Goal: Task Accomplishment & Management: Complete application form

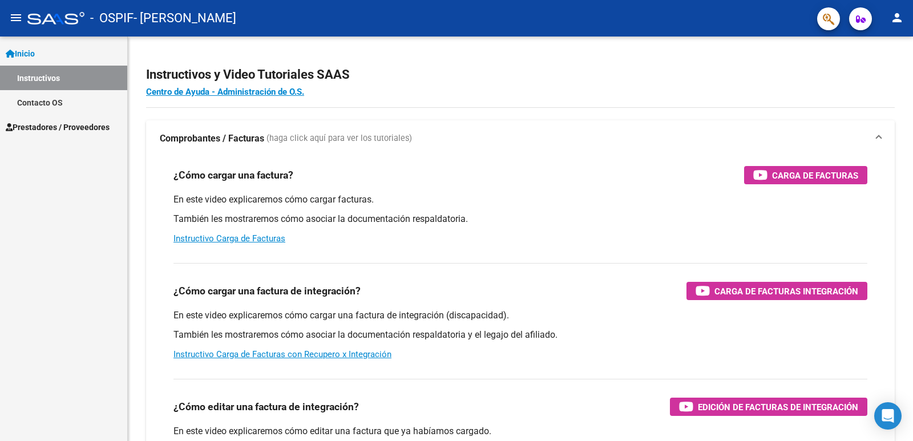
click at [53, 129] on span "Prestadores / Proveedores" at bounding box center [58, 127] width 104 height 13
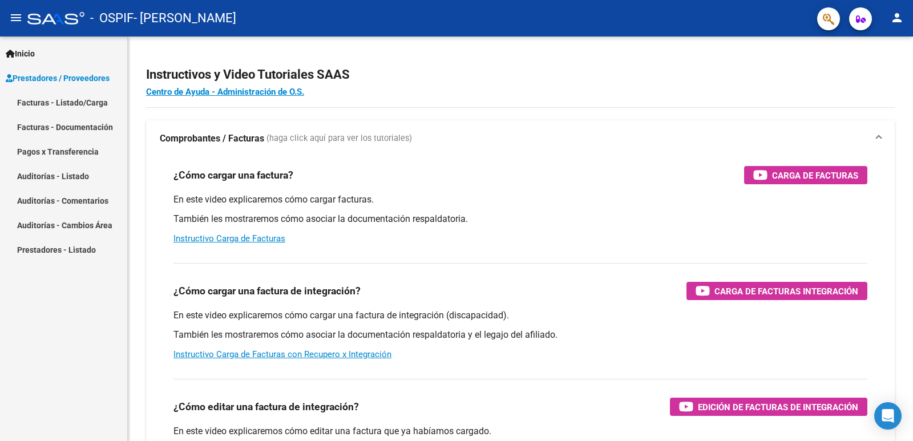
click at [57, 100] on link "Facturas - Listado/Carga" at bounding box center [63, 102] width 127 height 25
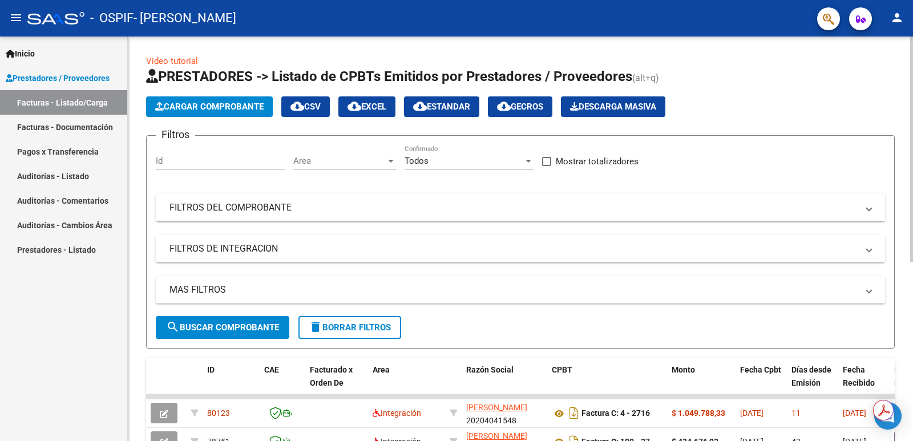
click at [244, 100] on button "Cargar Comprobante" at bounding box center [209, 106] width 127 height 21
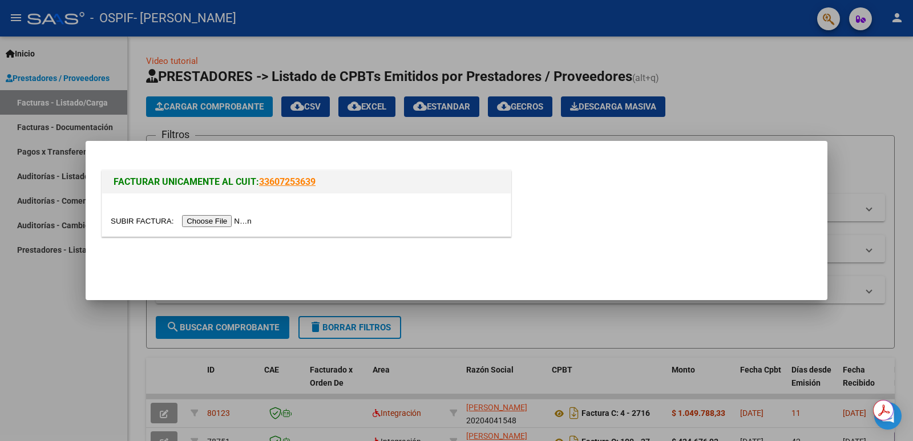
click at [213, 221] on input "file" at bounding box center [183, 221] width 144 height 12
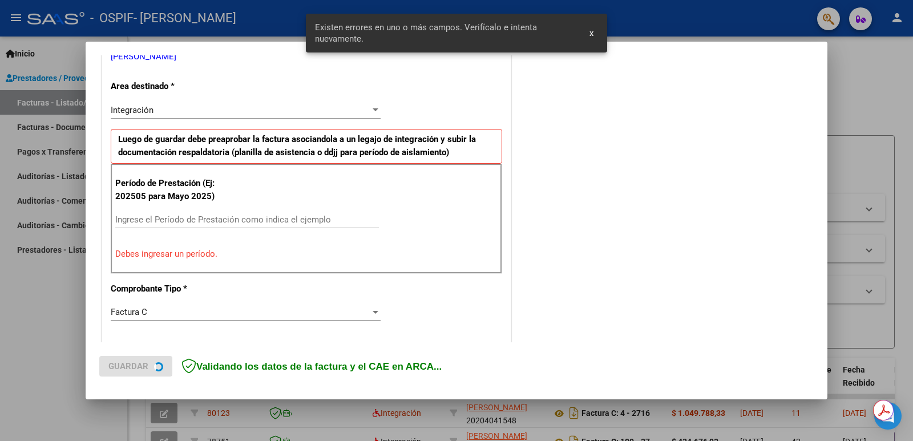
scroll to position [254, 0]
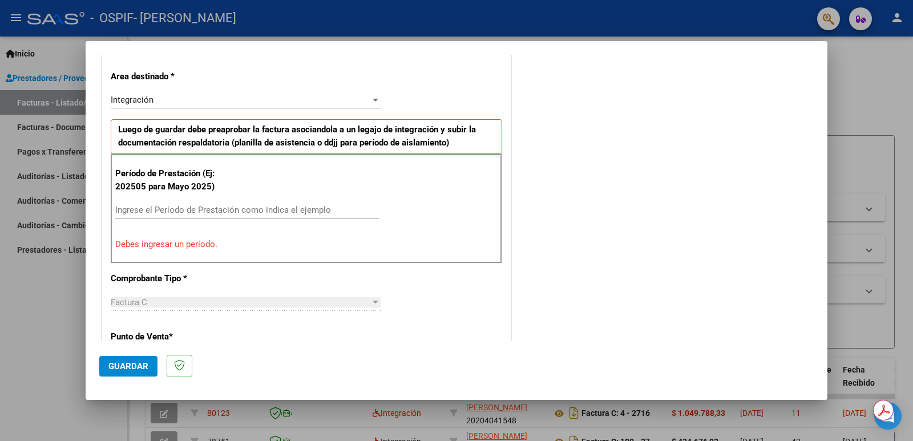
click at [189, 210] on input "Ingrese el Período de Prestación como indica el ejemplo" at bounding box center [247, 210] width 264 height 10
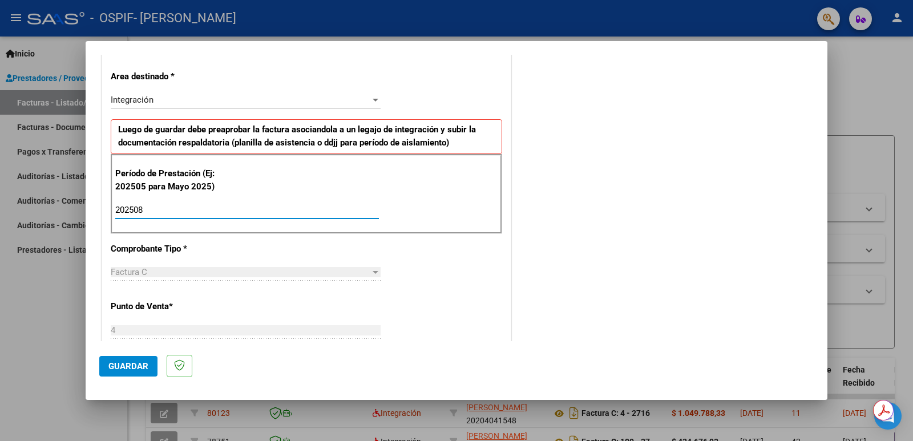
type input "202508"
click at [132, 369] on span "Guardar" at bounding box center [128, 366] width 40 height 10
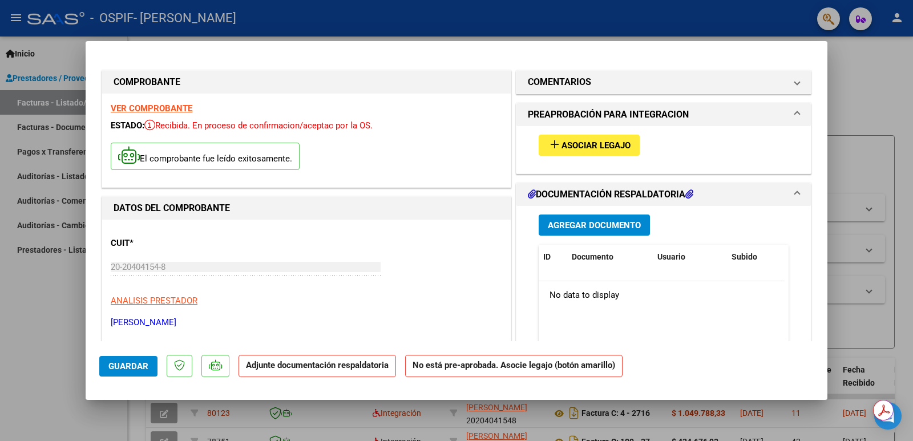
click at [611, 142] on span "Asociar Legajo" at bounding box center [596, 145] width 69 height 10
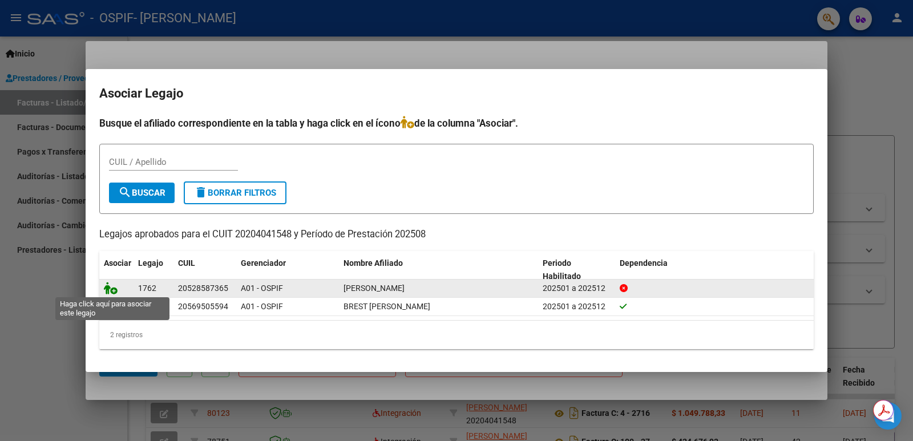
click at [112, 290] on icon at bounding box center [111, 288] width 14 height 13
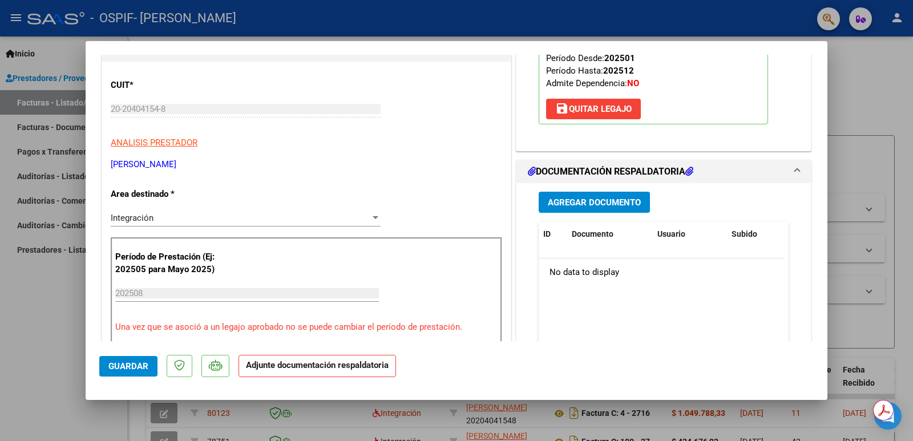
scroll to position [171, 0]
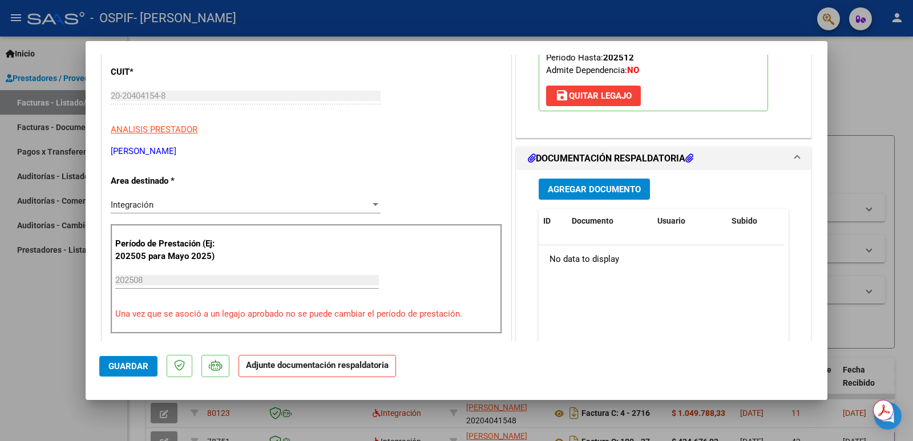
click at [586, 184] on span "Agregar Documento" at bounding box center [594, 189] width 93 height 10
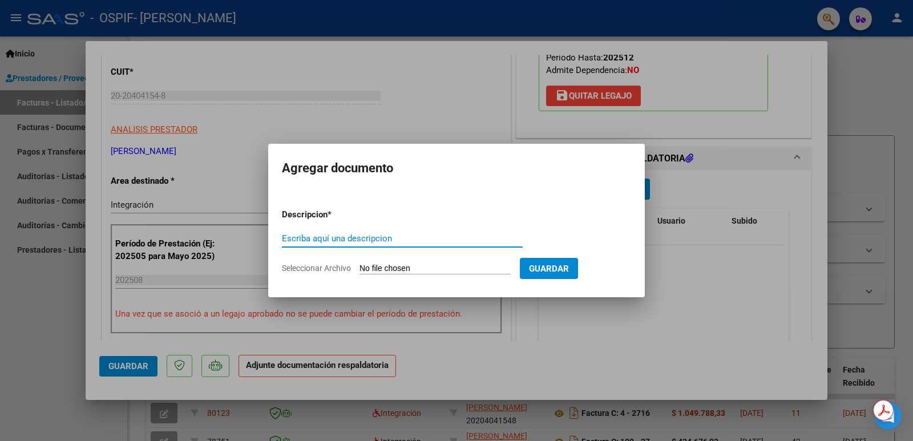
click at [394, 239] on input "Escriba aquí una descripcion" at bounding box center [402, 238] width 241 height 10
type input "ASISTENCIA AGOSTO"
click at [457, 271] on input "Seleccionar Archivo" at bounding box center [435, 269] width 151 height 11
type input "C:\fakepath\MALDONADO AGOSTO FACT N 2735.pdf"
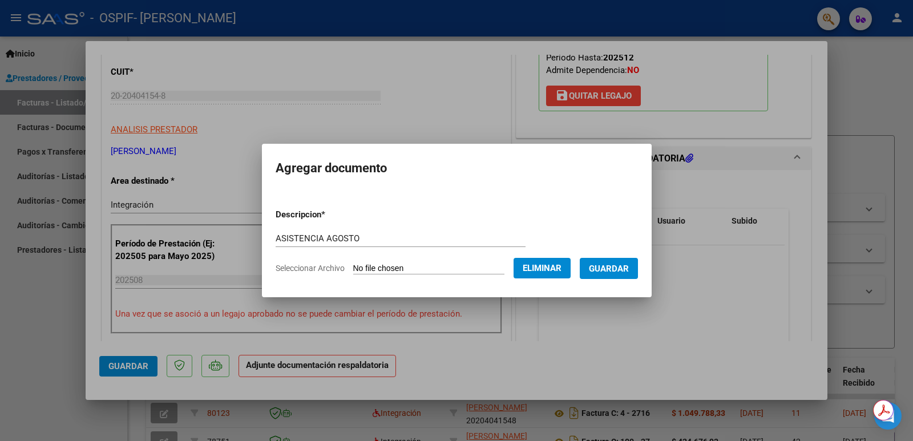
click at [618, 265] on span "Guardar" at bounding box center [609, 269] width 40 height 10
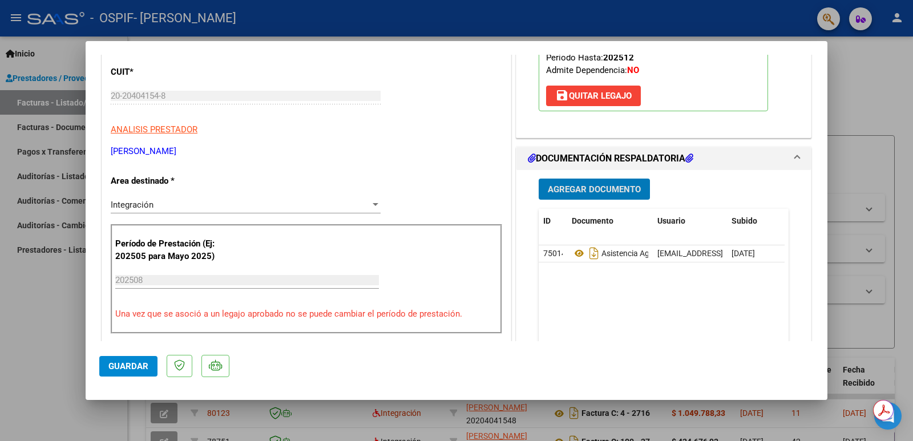
click at [127, 364] on span "Guardar" at bounding box center [128, 366] width 40 height 10
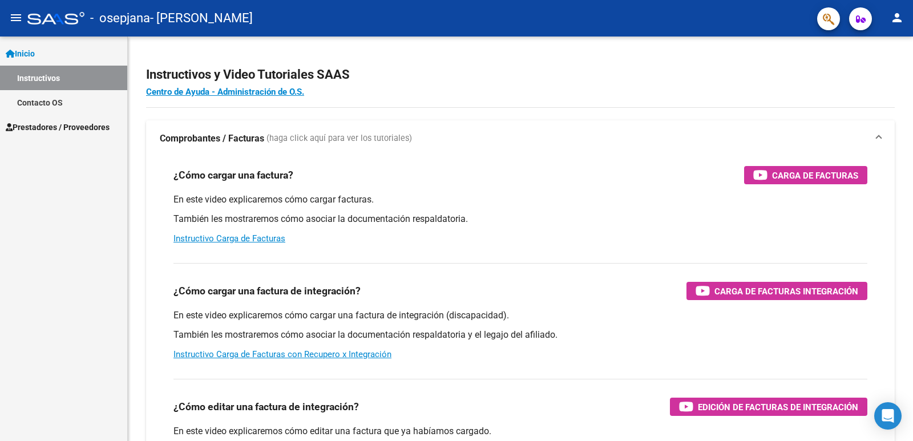
click at [74, 126] on span "Prestadores / Proveedores" at bounding box center [58, 127] width 104 height 13
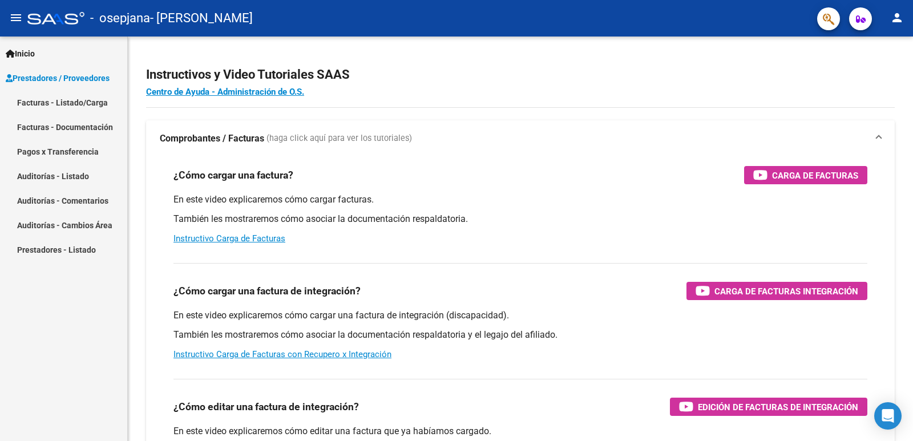
click at [81, 104] on link "Facturas - Listado/Carga" at bounding box center [63, 102] width 127 height 25
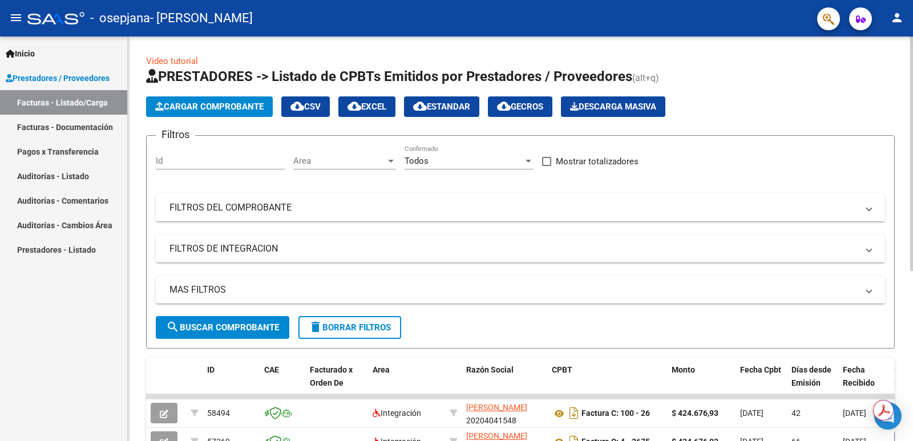
click at [220, 103] on span "Cargar Comprobante" at bounding box center [209, 107] width 108 height 10
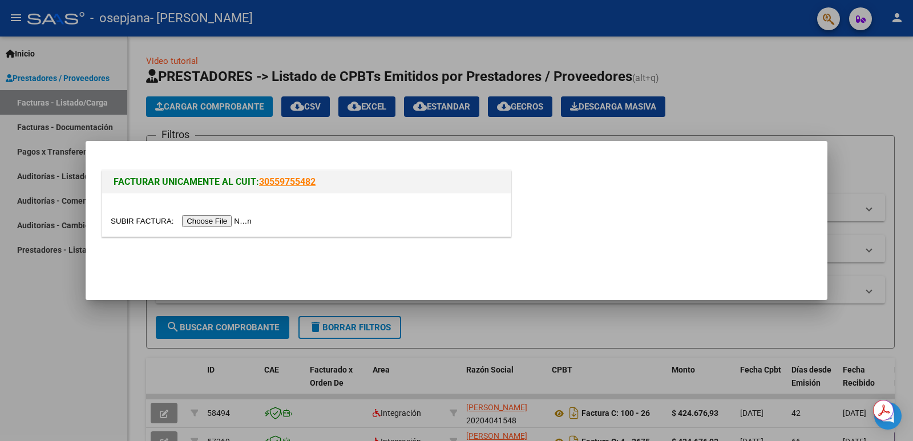
click at [215, 219] on input "file" at bounding box center [183, 221] width 144 height 12
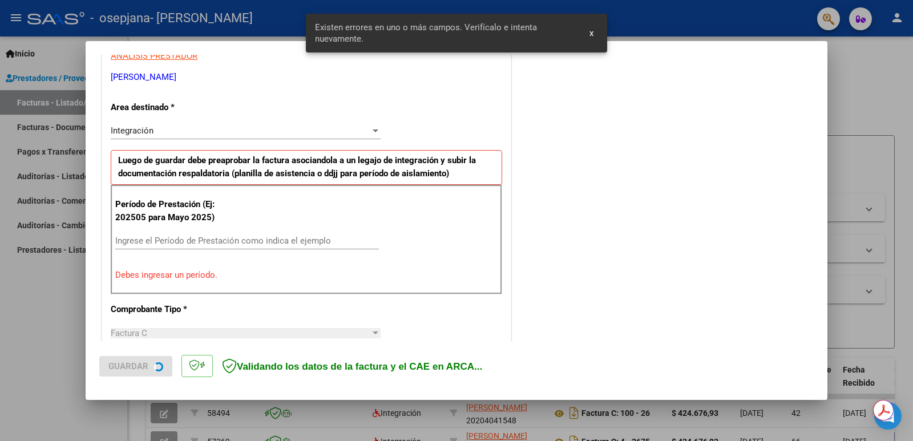
scroll to position [233, 0]
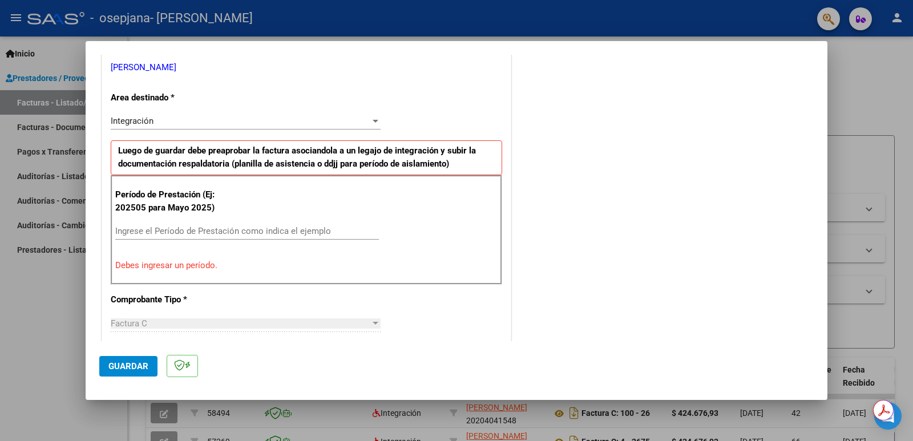
click at [187, 231] on input "Ingrese el Período de Prestación como indica el ejemplo" at bounding box center [247, 231] width 264 height 10
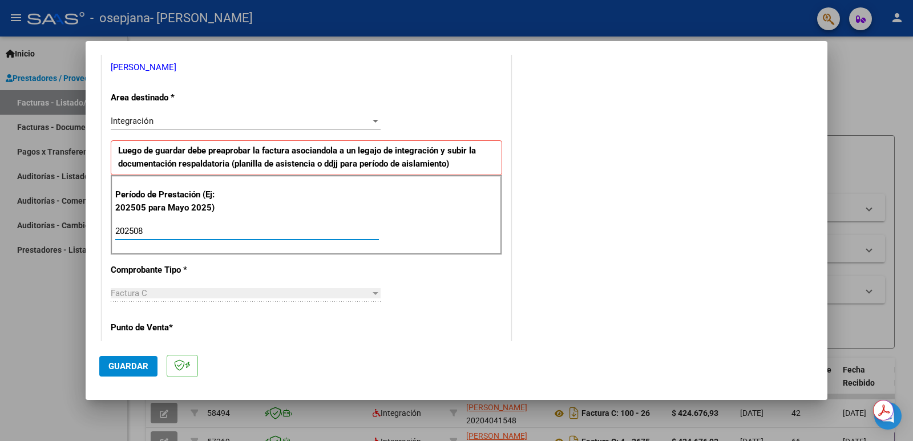
type input "202508"
click at [123, 380] on mat-dialog-actions "Guardar" at bounding box center [456, 363] width 715 height 45
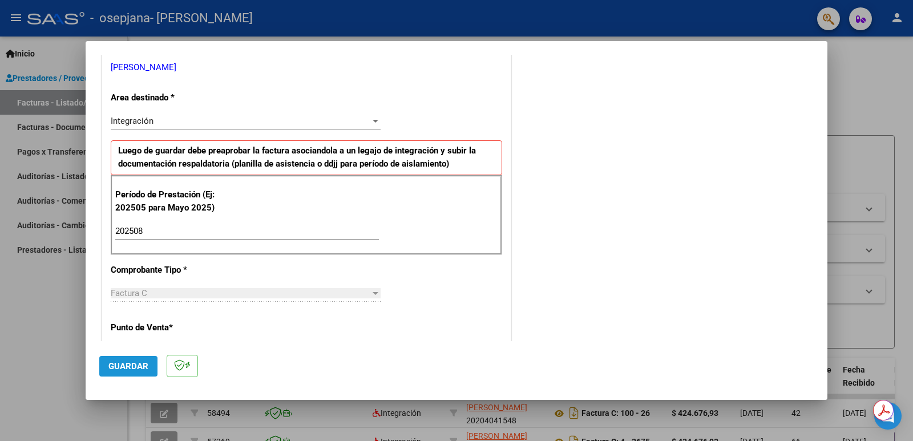
click at [127, 368] on span "Guardar" at bounding box center [128, 366] width 40 height 10
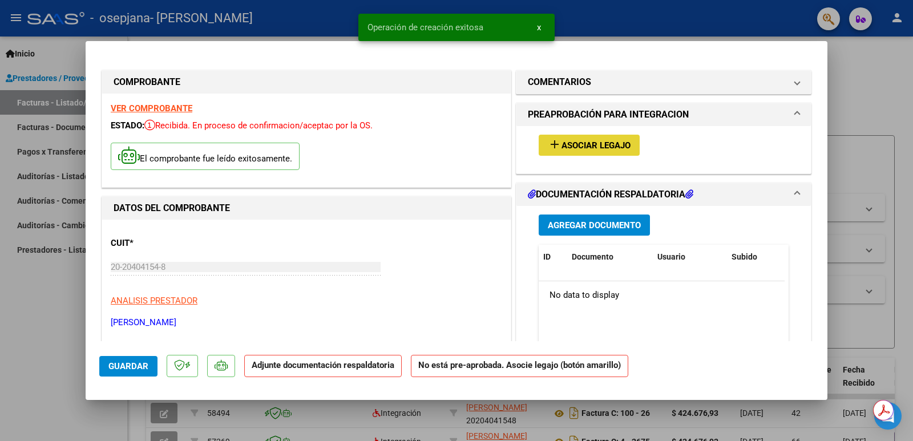
click at [586, 145] on span "Asociar Legajo" at bounding box center [596, 145] width 69 height 10
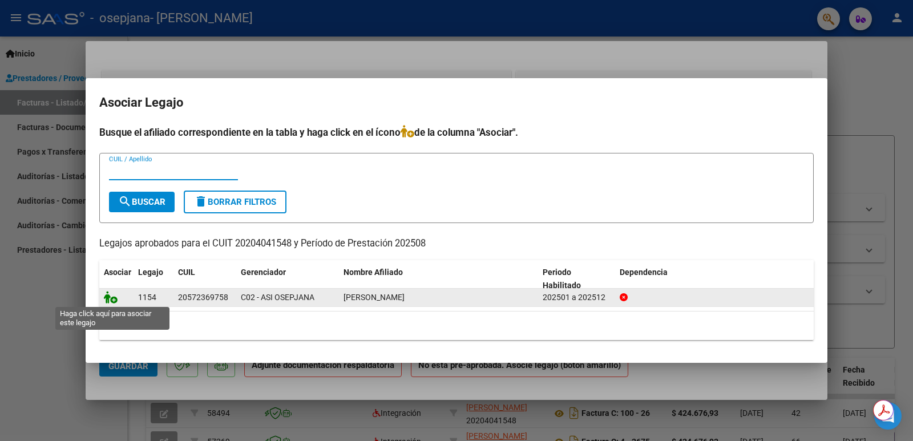
click at [112, 301] on icon at bounding box center [111, 297] width 14 height 13
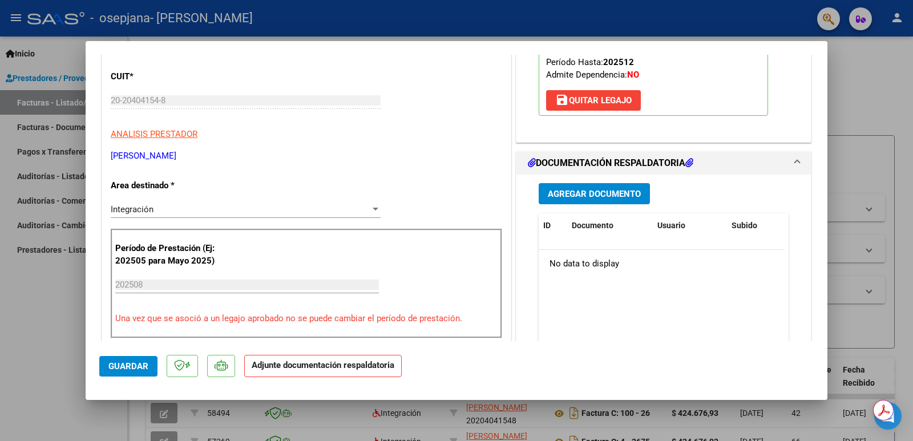
scroll to position [171, 0]
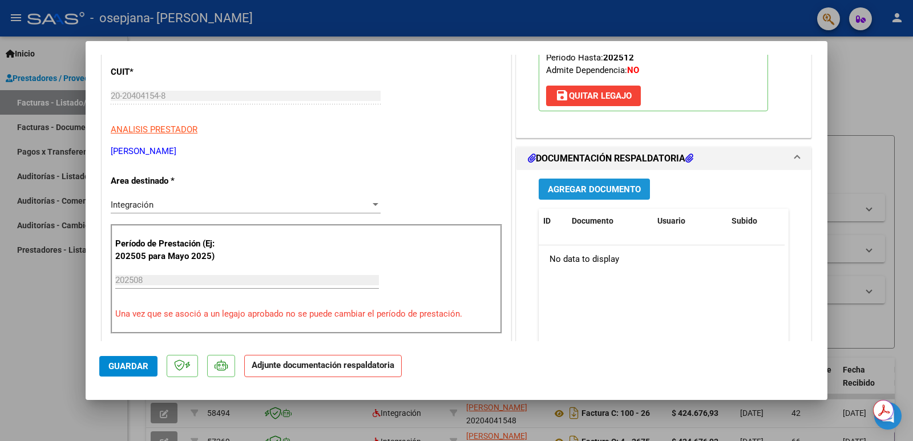
click at [597, 184] on span "Agregar Documento" at bounding box center [594, 189] width 93 height 10
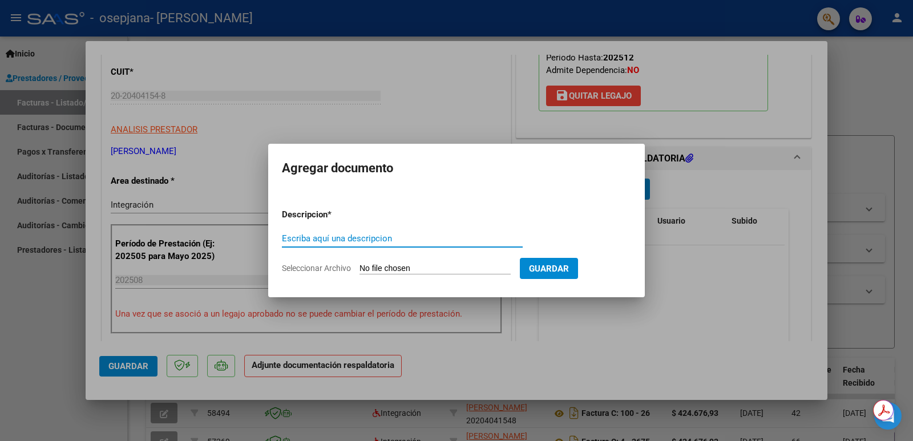
click at [390, 266] on input "Seleccionar Archivo" at bounding box center [435, 269] width 151 height 11
type input "C:\fakepath\[PERSON_NAME] asistencia agosto.pdf"
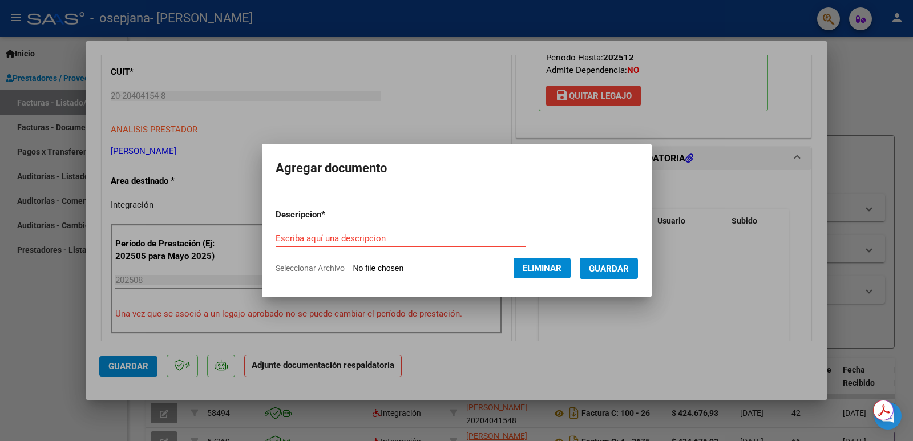
click at [328, 240] on input "Escriba aquí una descripcion" at bounding box center [401, 238] width 250 height 10
type input "asistencia agosto"
click at [621, 269] on span "Guardar" at bounding box center [609, 269] width 40 height 10
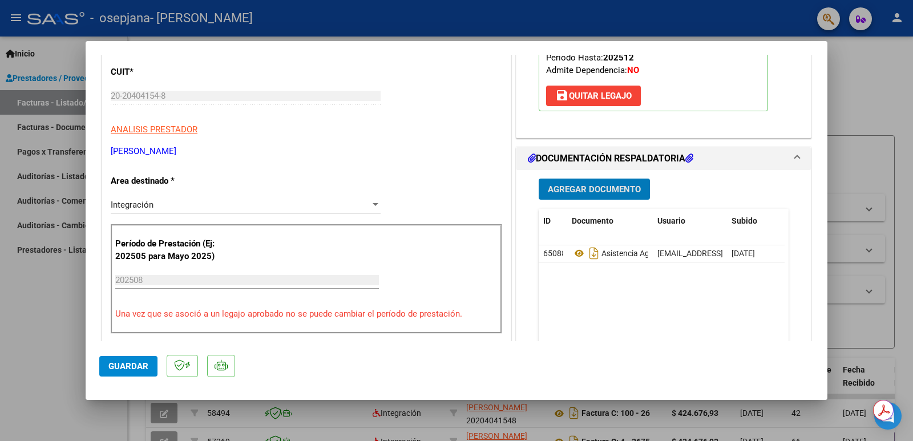
click at [120, 361] on span "Guardar" at bounding box center [128, 366] width 40 height 10
click at [112, 360] on button "Guardar" at bounding box center [128, 366] width 58 height 21
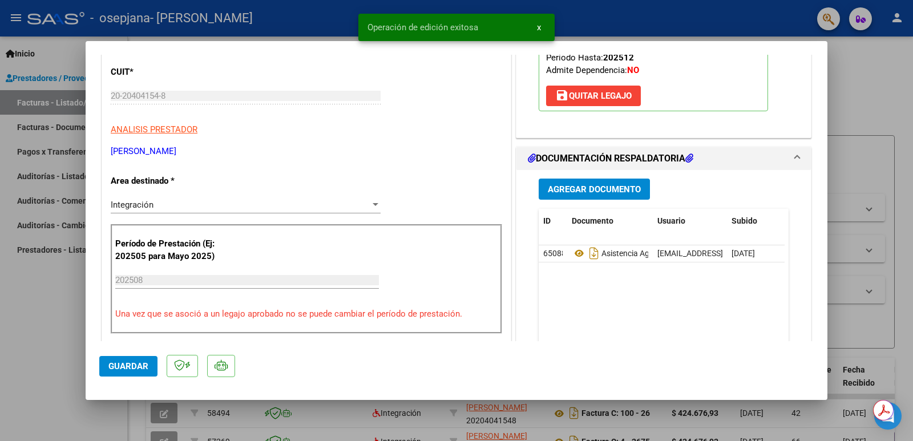
click at [542, 27] on button "x" at bounding box center [539, 27] width 22 height 21
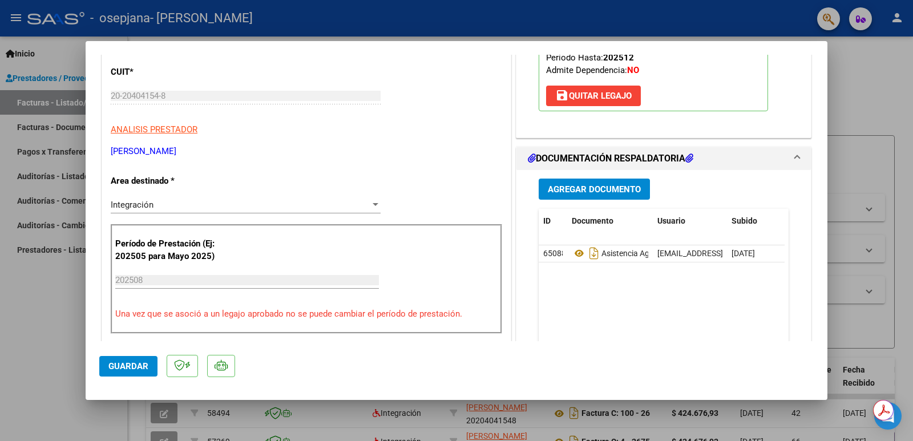
click at [872, 154] on div at bounding box center [456, 220] width 913 height 441
type input "$ 0,00"
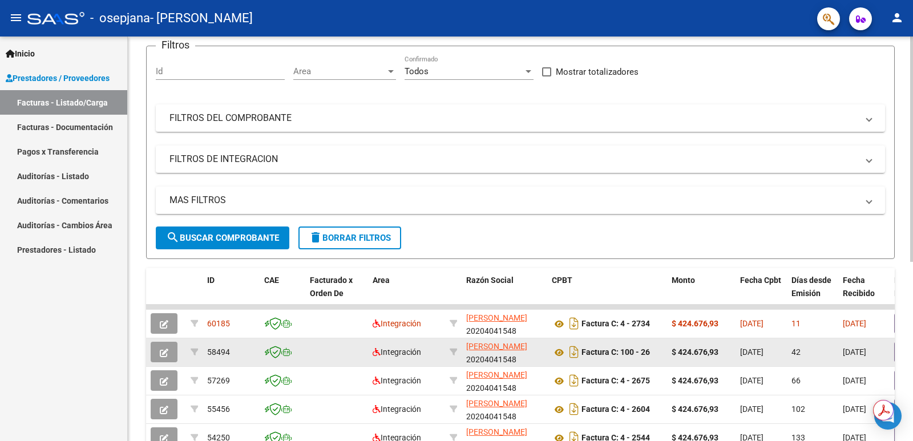
scroll to position [114, 0]
